Goal: Information Seeking & Learning: Learn about a topic

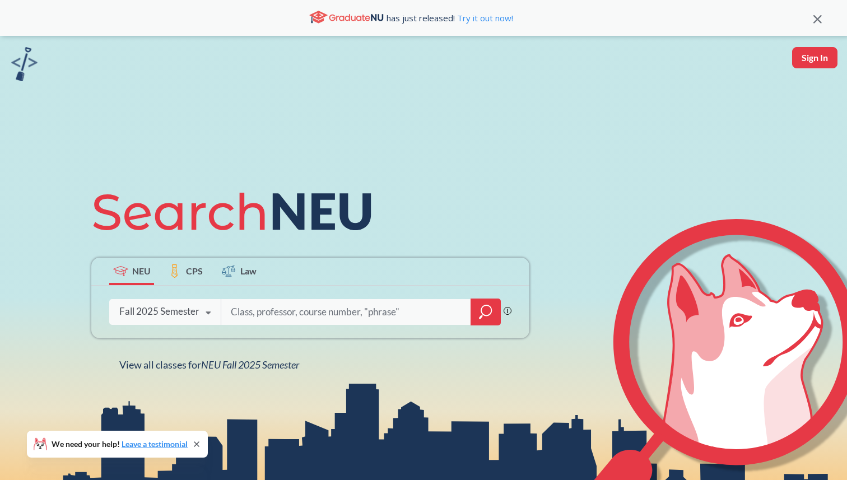
click at [258, 319] on input "search" at bounding box center [346, 312] width 233 height 24
type input "machine learning"
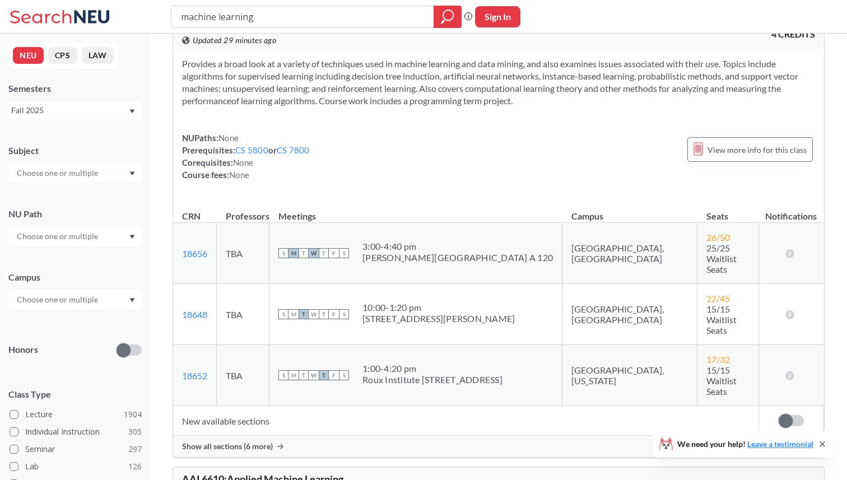
scroll to position [45, 0]
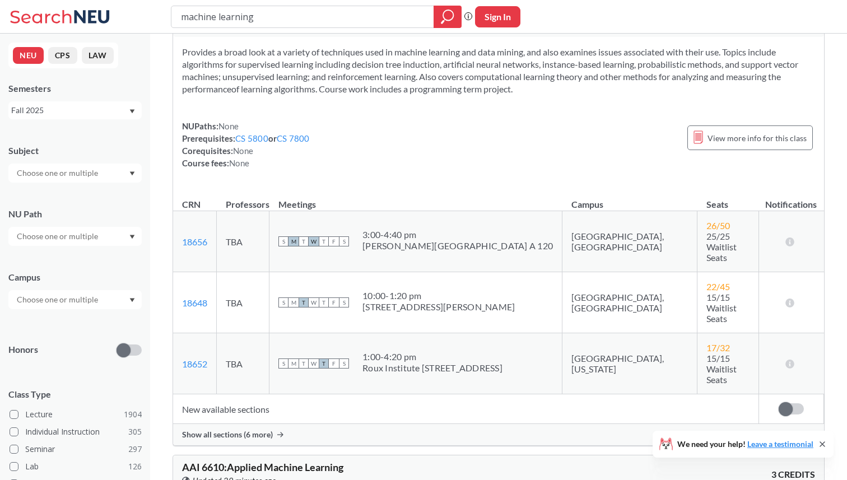
click at [238, 430] on span "Show all sections (6 more)" at bounding box center [227, 435] width 91 height 10
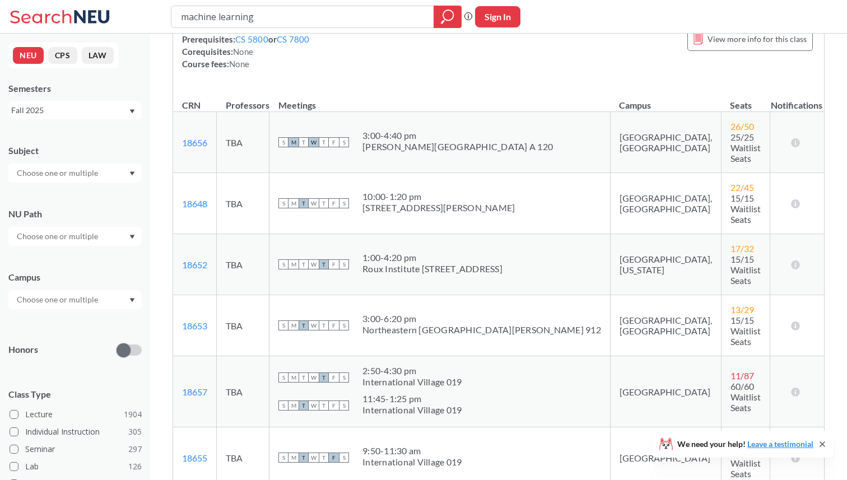
scroll to position [0, 0]
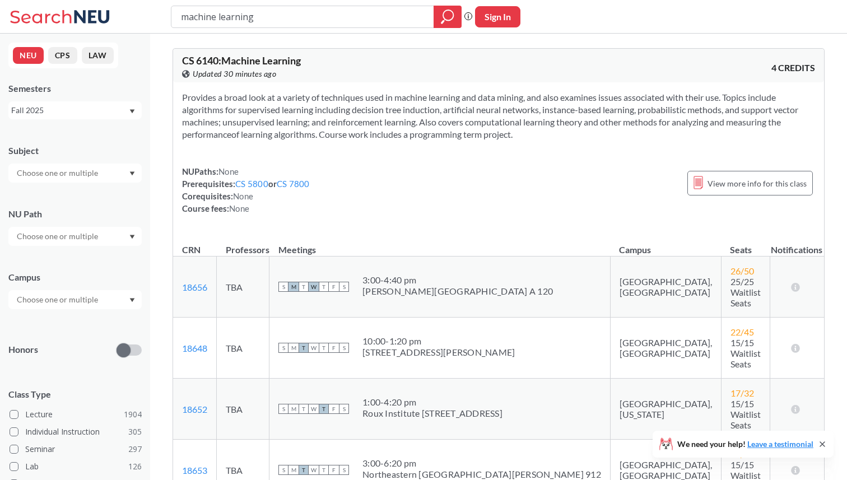
click at [208, 61] on span "CS 6140 : Machine Learning" at bounding box center [241, 60] width 119 height 12
click at [259, 20] on input "machine learning" at bounding box center [303, 16] width 246 height 19
type input "machine"
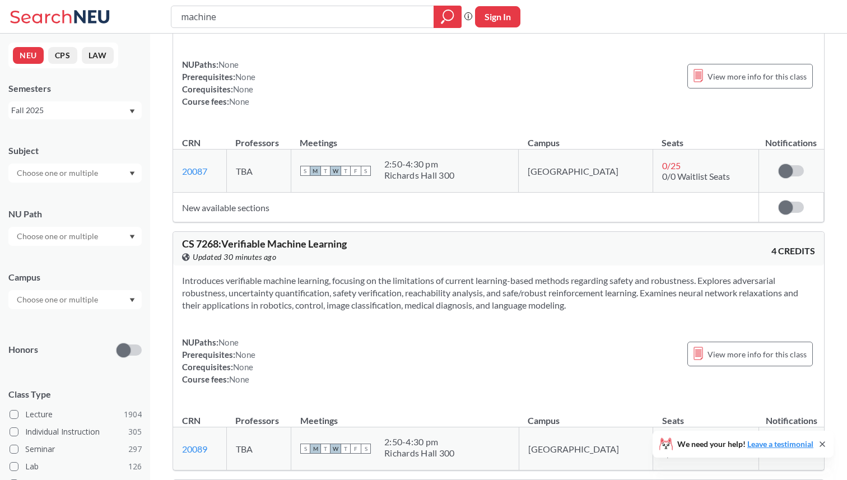
scroll to position [1201, 0]
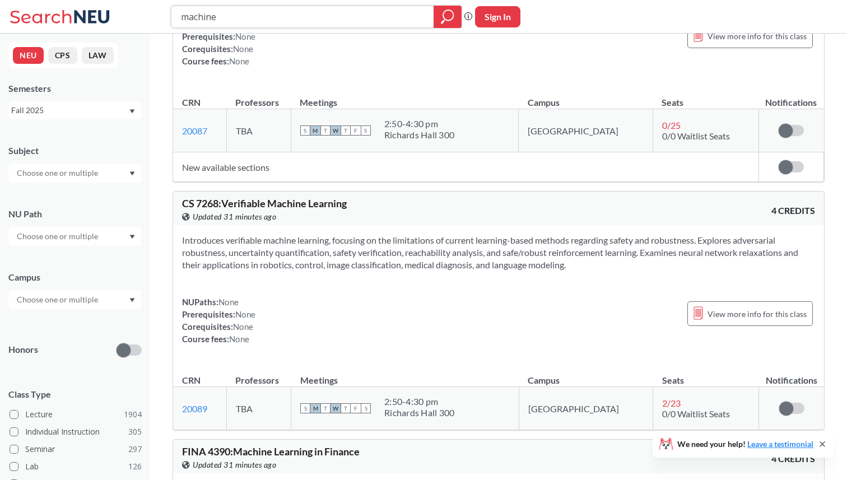
paste input "20582"
type input "20582"
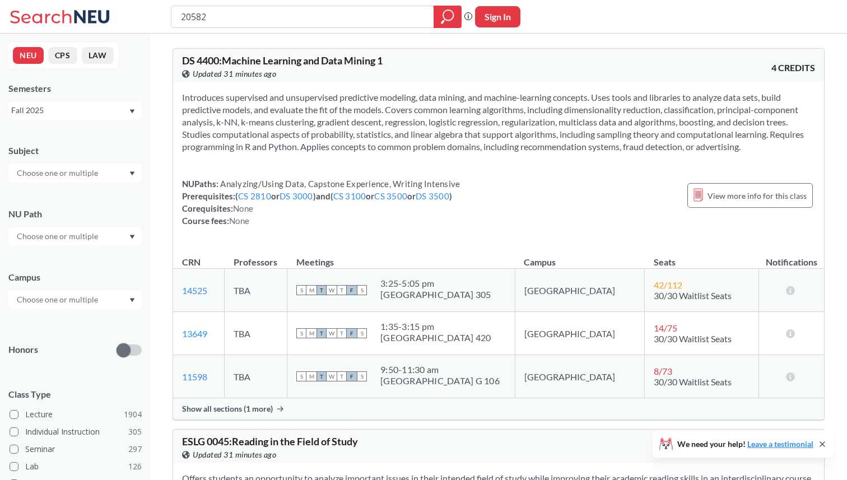
scroll to position [10, 0]
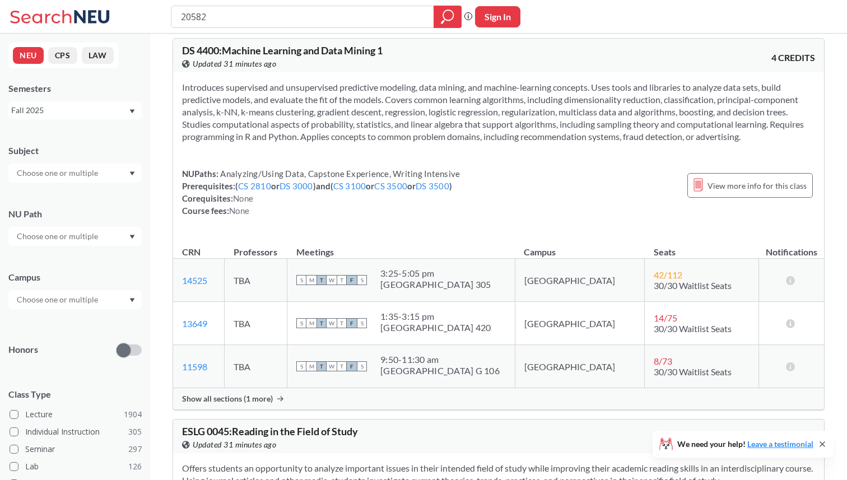
click at [273, 397] on div "Show all sections (1 more)" at bounding box center [498, 398] width 651 height 21
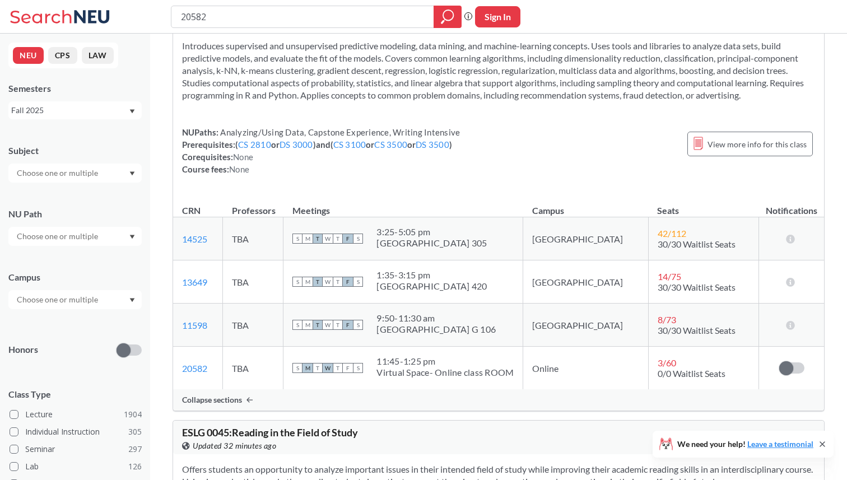
scroll to position [0, 0]
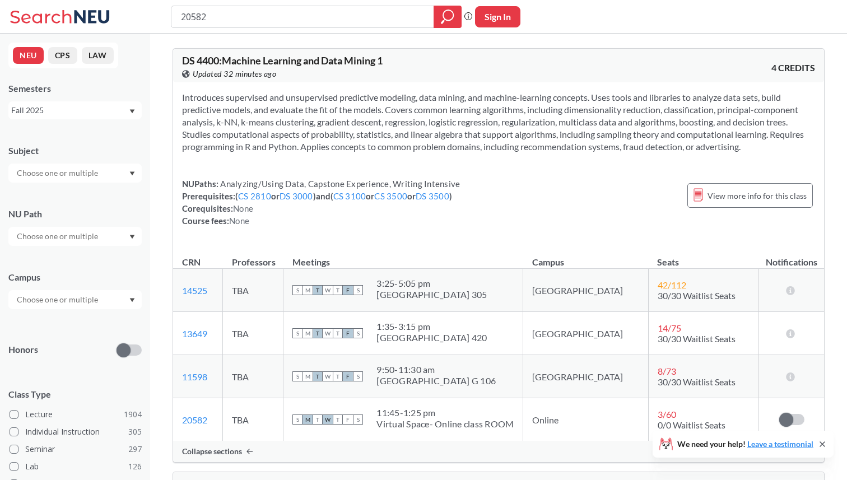
click at [212, 60] on span "DS 4400 : Machine Learning and Data Mining 1" at bounding box center [282, 60] width 201 height 12
copy span "4400"
click at [186, 59] on span "DS 4400 : Machine Learning and Data Mining 1" at bounding box center [282, 60] width 201 height 12
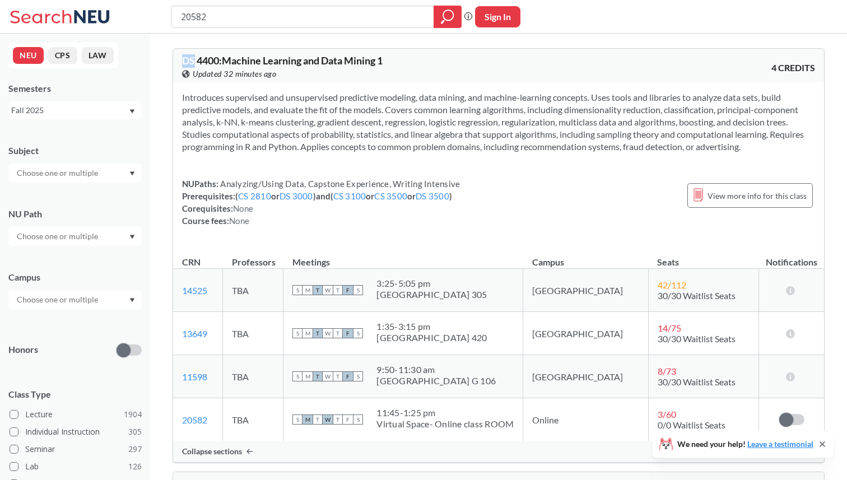
copy span "DS"
